Goal: Information Seeking & Learning: Learn about a topic

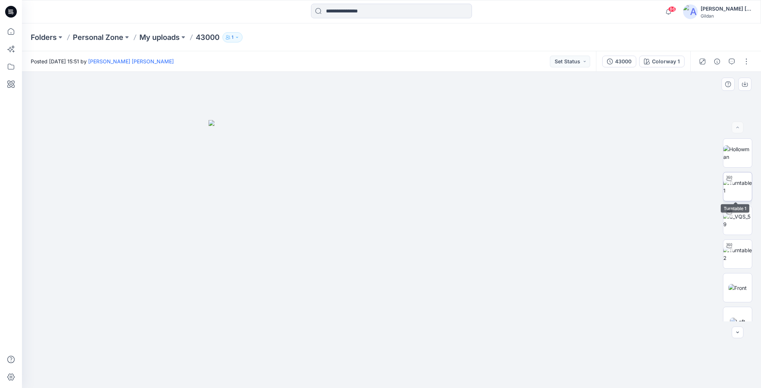
click at [732, 185] on img at bounding box center [737, 186] width 29 height 15
click at [740, 155] on img at bounding box center [737, 152] width 29 height 15
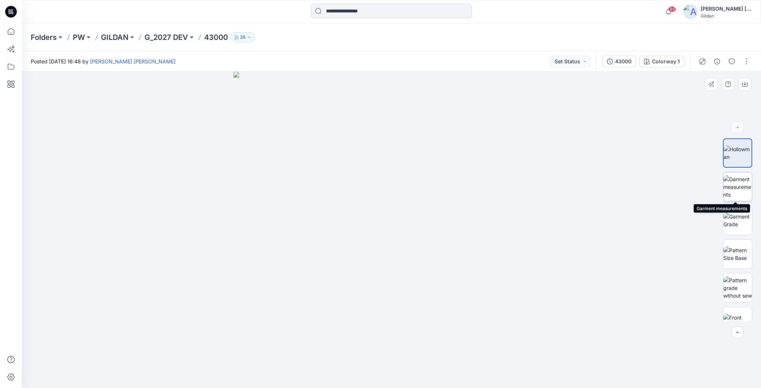
click at [739, 192] on img at bounding box center [737, 186] width 29 height 23
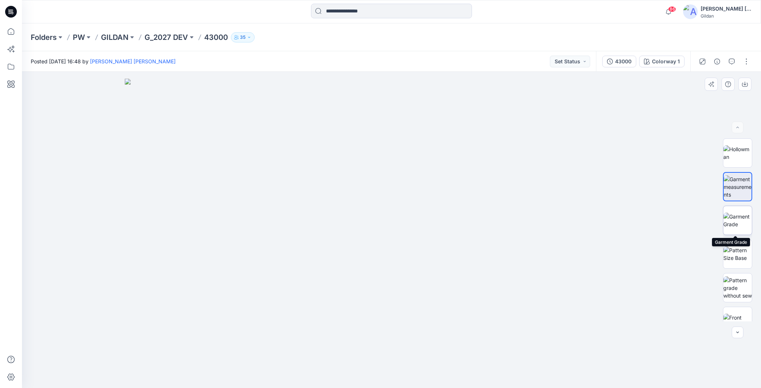
click at [735, 216] on img at bounding box center [737, 219] width 29 height 15
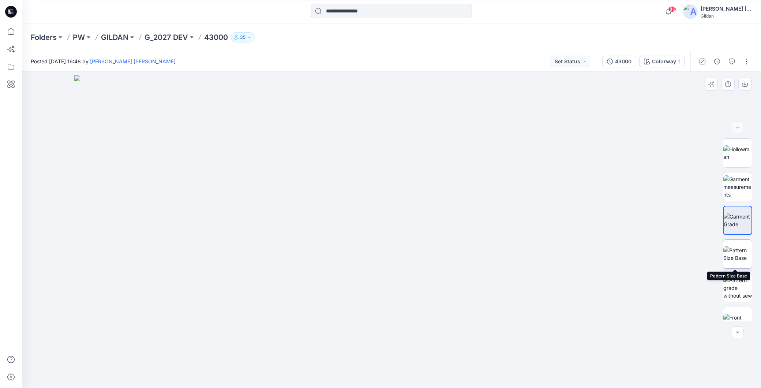
click at [740, 250] on img at bounding box center [737, 253] width 29 height 15
click at [733, 280] on img at bounding box center [737, 287] width 29 height 23
click at [734, 222] on img at bounding box center [737, 219] width 29 height 15
click at [725, 188] on img at bounding box center [737, 186] width 29 height 23
click at [734, 187] on img at bounding box center [737, 186] width 28 height 23
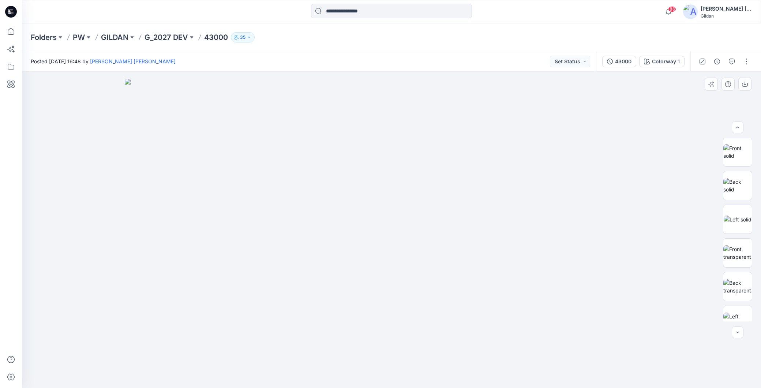
scroll to position [193, 0]
click at [732, 162] on img at bounding box center [737, 161] width 29 height 15
click at [743, 194] on img at bounding box center [737, 196] width 28 height 8
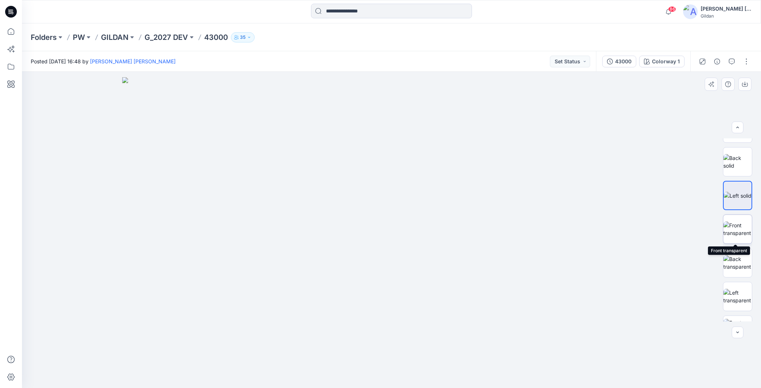
click at [733, 227] on img at bounding box center [737, 228] width 29 height 15
click at [742, 261] on img at bounding box center [737, 262] width 29 height 15
click at [740, 296] on img at bounding box center [737, 296] width 29 height 15
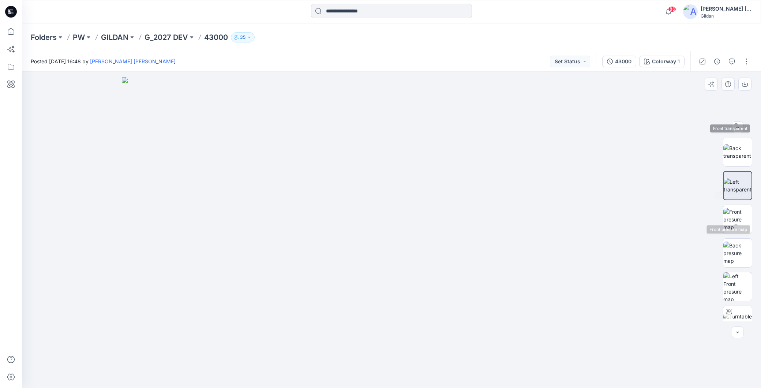
scroll to position [315, 0]
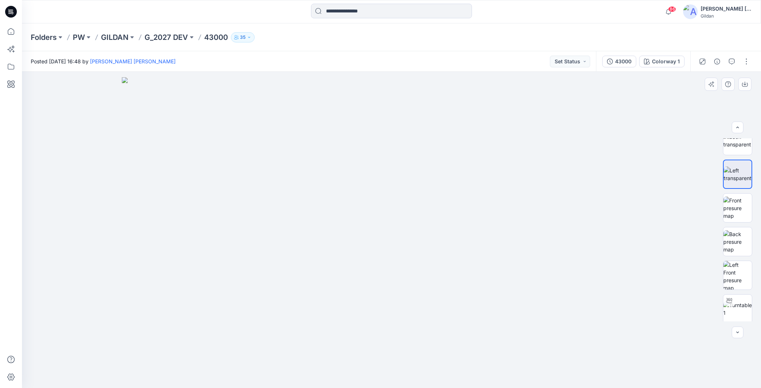
drag, startPoint x: 754, startPoint y: 235, endPoint x: 753, endPoint y: 181, distance: 54.1
click at [751, 184] on div at bounding box center [737, 229] width 29 height 183
click at [737, 305] on img at bounding box center [737, 309] width 28 height 8
